Goal: Task Accomplishment & Management: Use online tool/utility

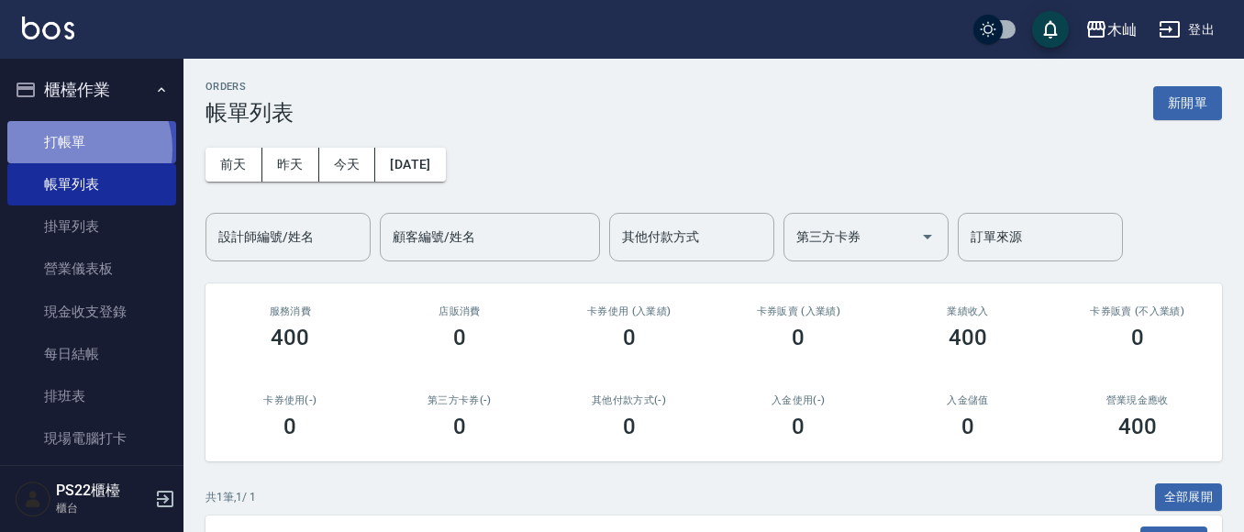
click at [80, 149] on link "打帳單" at bounding box center [91, 142] width 169 height 42
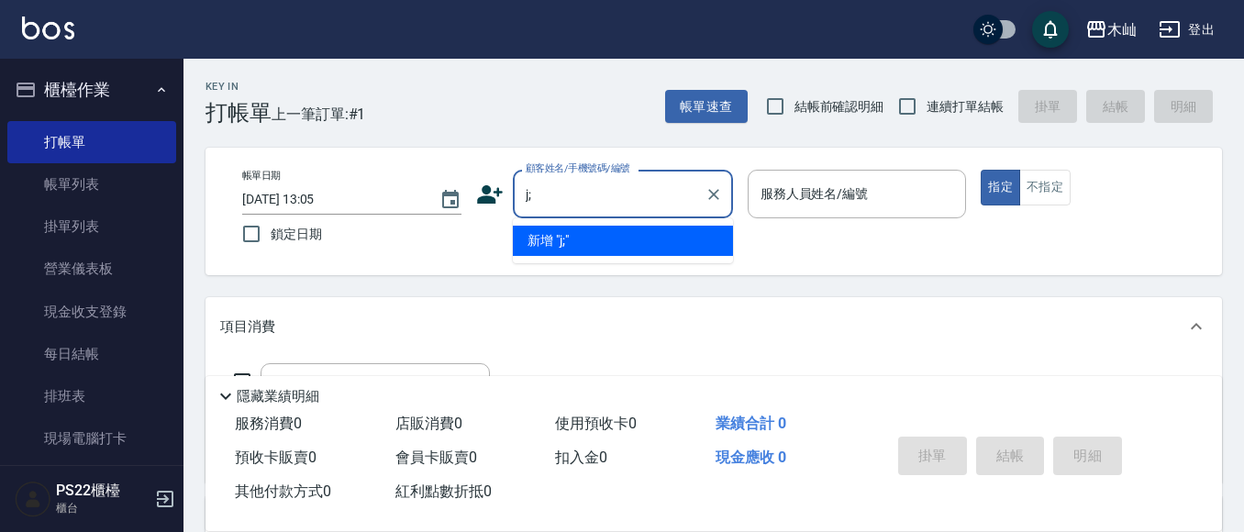
type input "j"
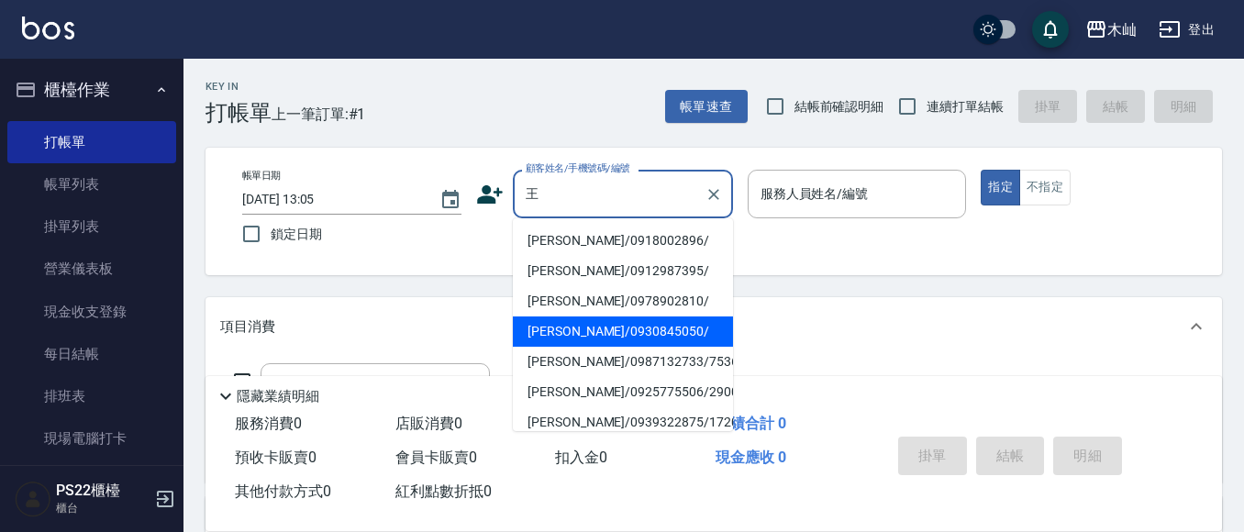
click at [568, 338] on li "[PERSON_NAME]/0930845050/" at bounding box center [623, 331] width 220 height 30
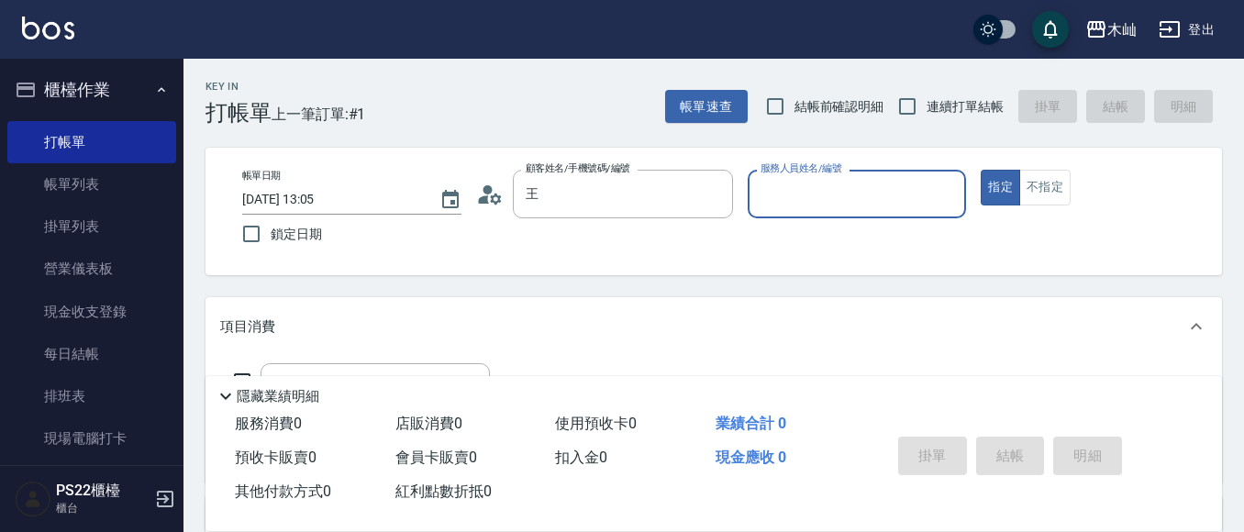
type input "[PERSON_NAME]/0930845050/"
type input "[PERSON_NAME]-7"
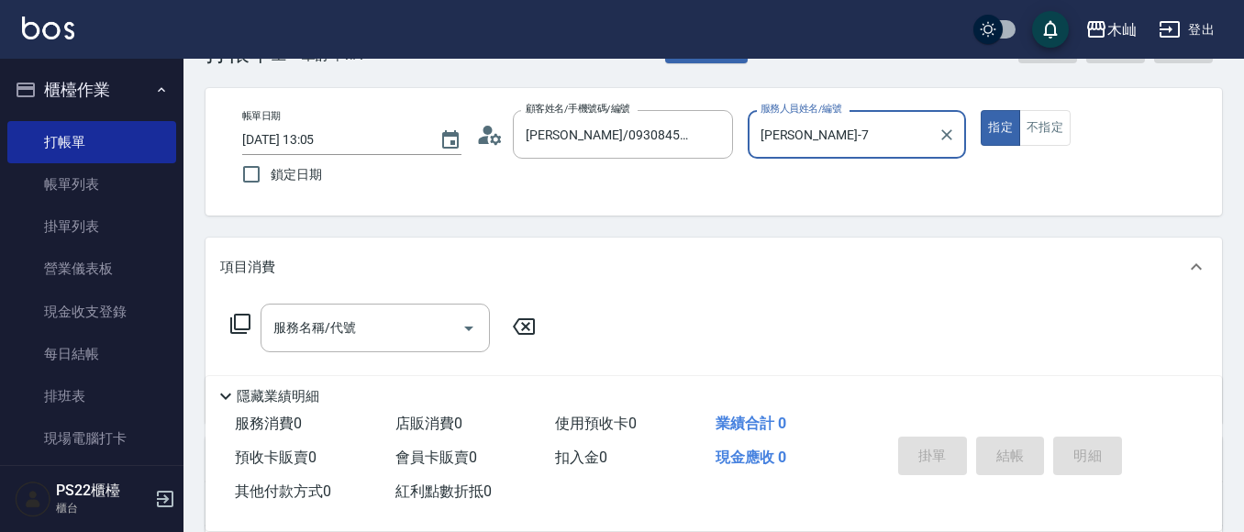
scroll to position [92, 0]
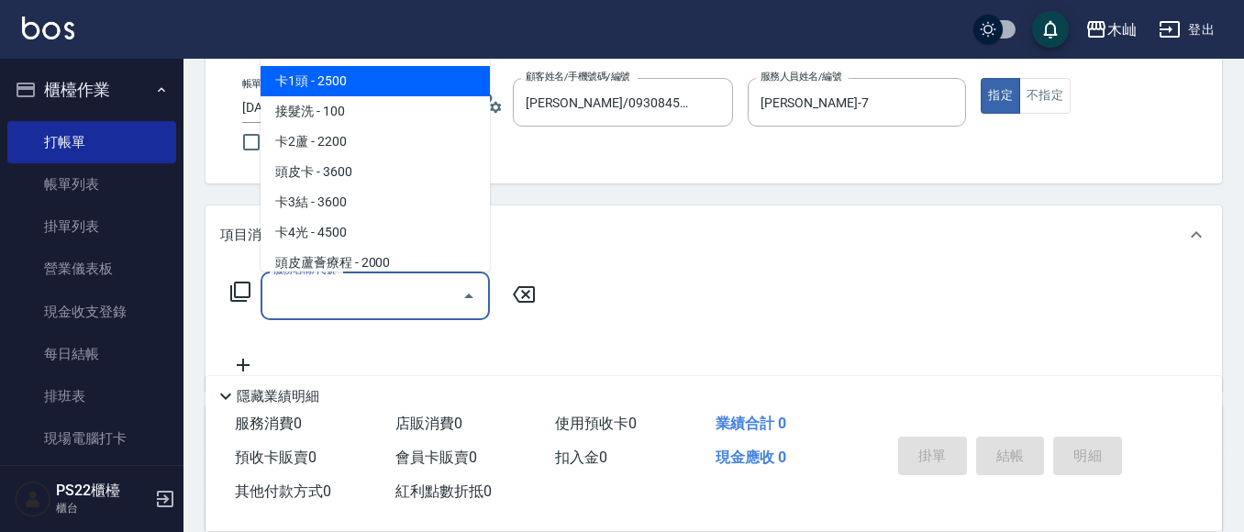
click at [370, 291] on input "服務名稱/代號" at bounding box center [361, 296] width 185 height 32
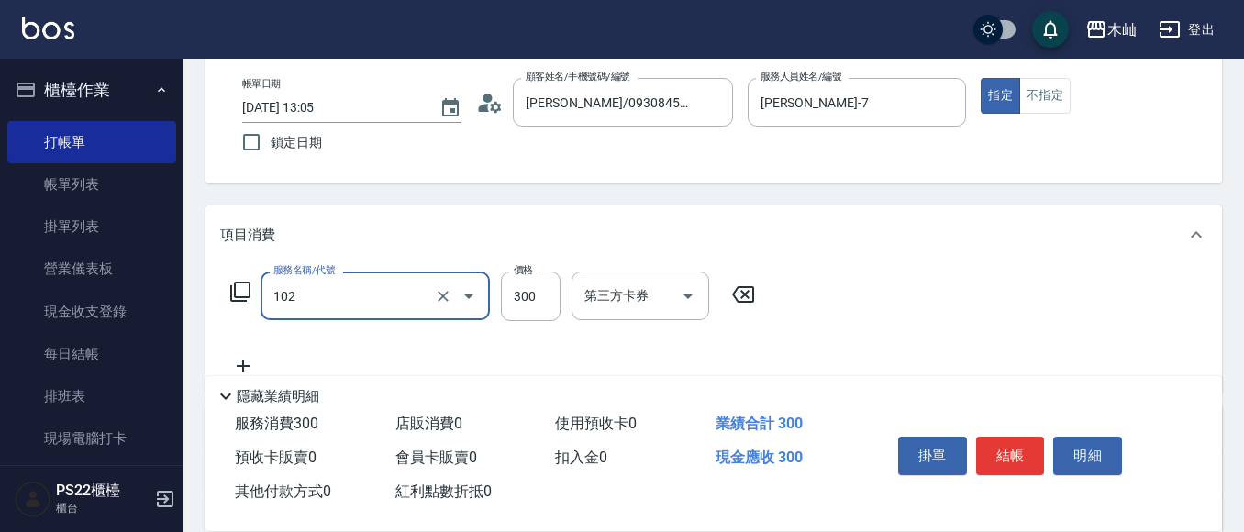
type input "精油洗髮(102)"
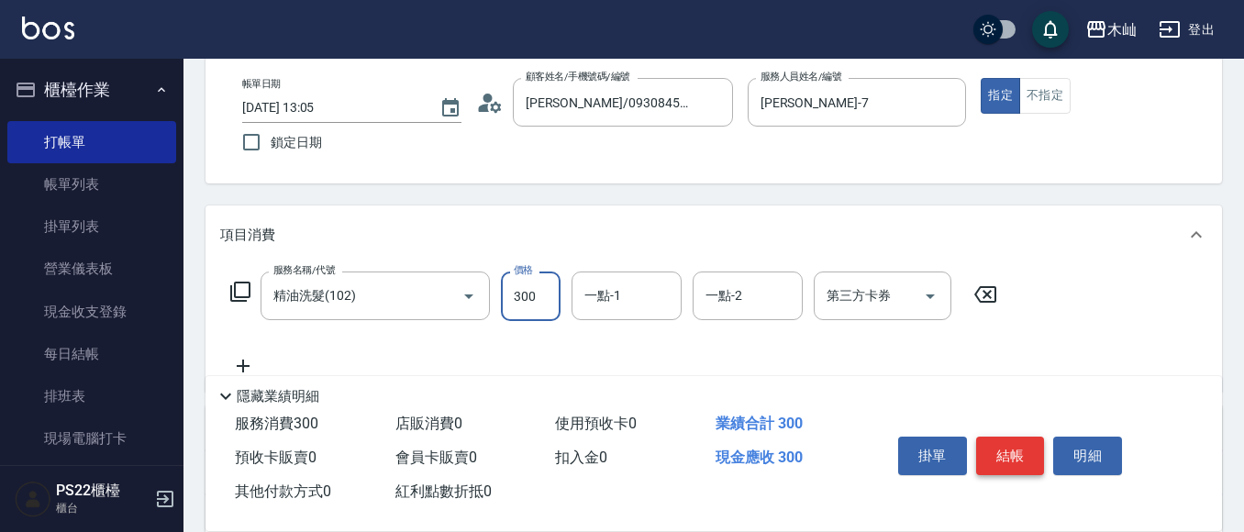
click at [1043, 458] on button "結帳" at bounding box center [1010, 456] width 69 height 39
